Goal: Information Seeking & Learning: Learn about a topic

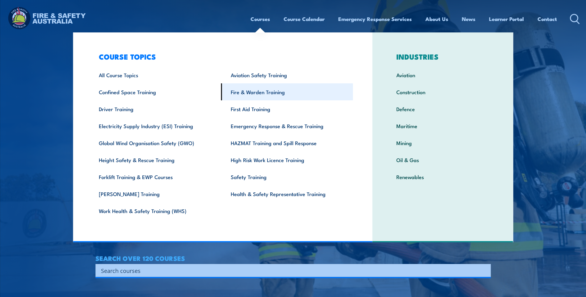
click at [261, 97] on link "Fire & Warden Training" at bounding box center [287, 91] width 132 height 17
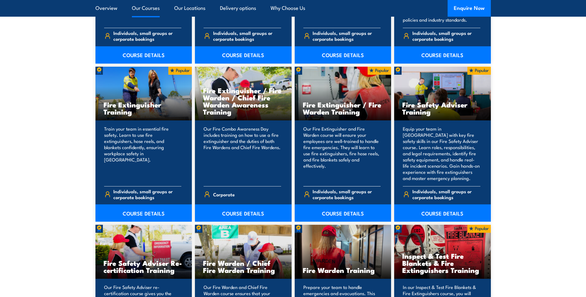
scroll to position [618, 0]
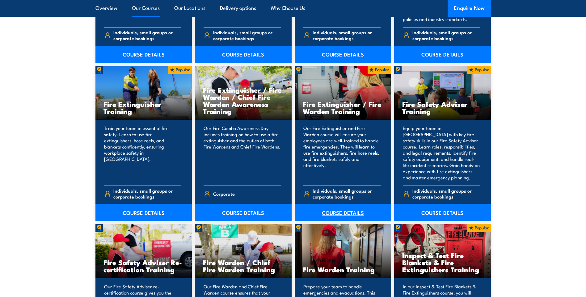
click at [350, 212] on link "COURSE DETAILS" at bounding box center [343, 212] width 97 height 17
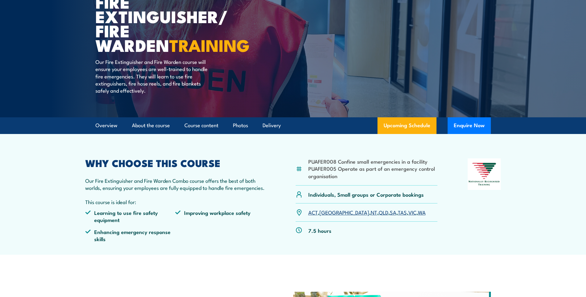
scroll to position [93, 0]
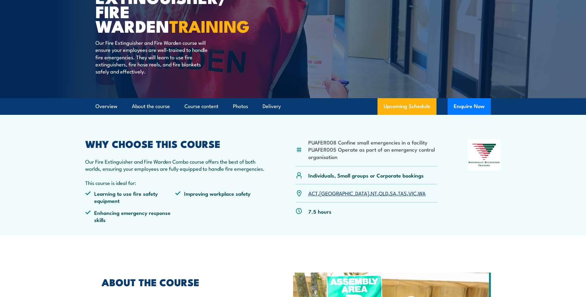
click at [409, 195] on link "VIC" at bounding box center [413, 193] width 8 height 7
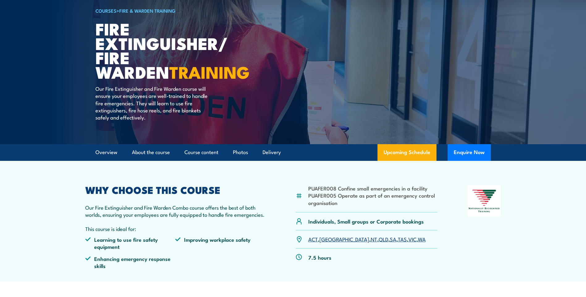
scroll to position [0, 0]
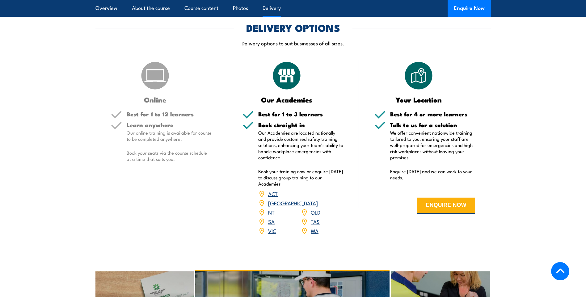
scroll to position [591, 0]
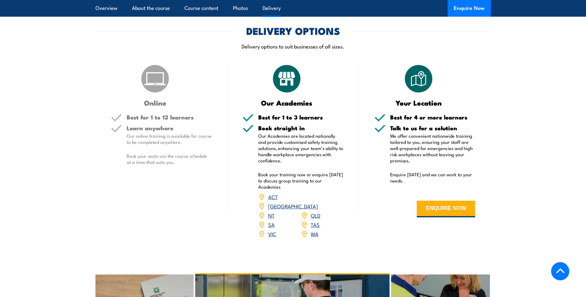
click at [271, 230] on link "VIC" at bounding box center [272, 233] width 8 height 7
click at [270, 230] on link "VIC" at bounding box center [272, 233] width 8 height 7
click at [269, 230] on link "VIC" at bounding box center [272, 233] width 8 height 7
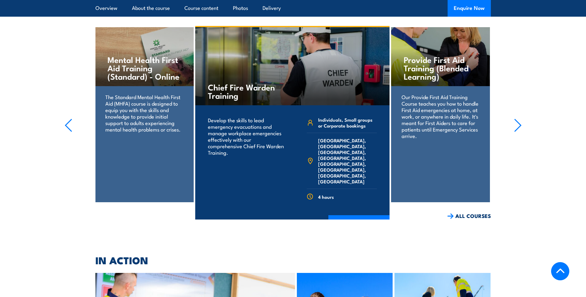
scroll to position [839, 0]
click at [356, 216] on link "COURSE DETAILS" at bounding box center [359, 224] width 61 height 16
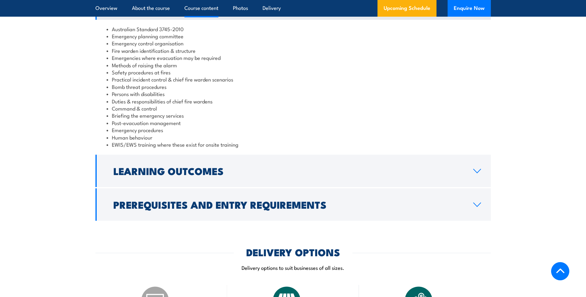
scroll to position [618, 0]
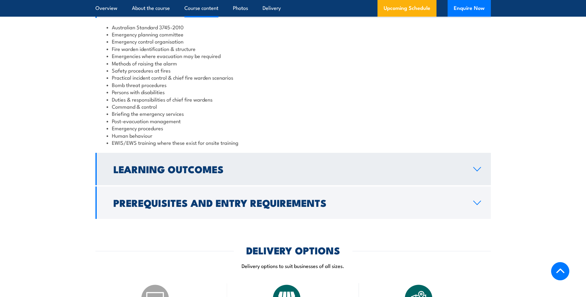
click at [476, 171] on icon at bounding box center [477, 169] width 8 height 5
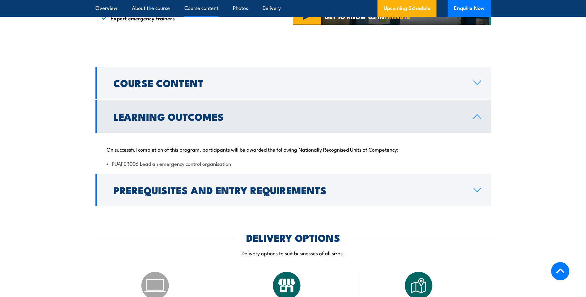
scroll to position [464, 0]
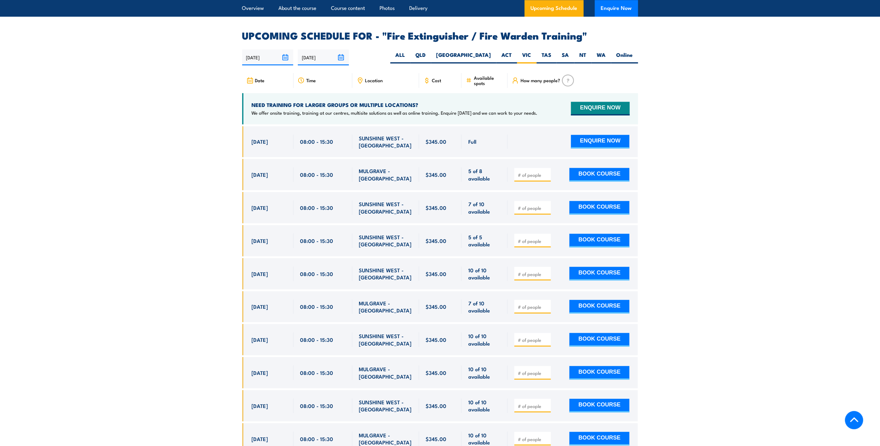
scroll to position [1009, 0]
